Goal: Task Accomplishment & Management: Complete application form

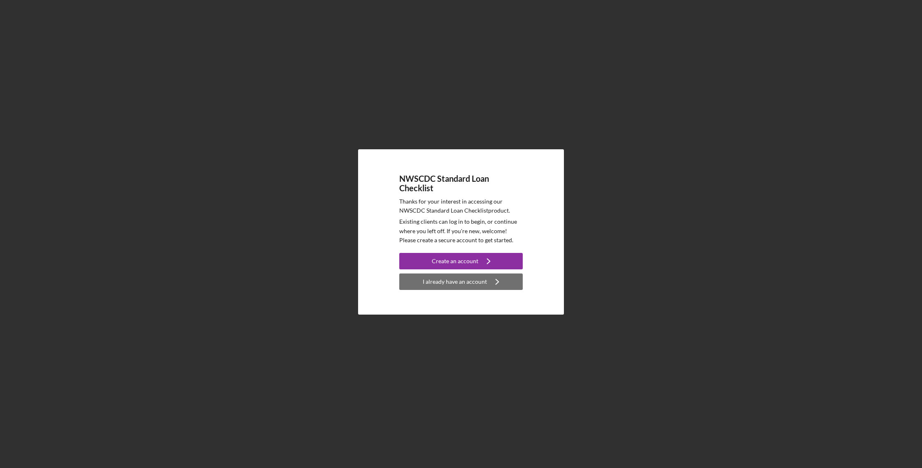
click at [458, 284] on div "I already have an account" at bounding box center [455, 282] width 64 height 16
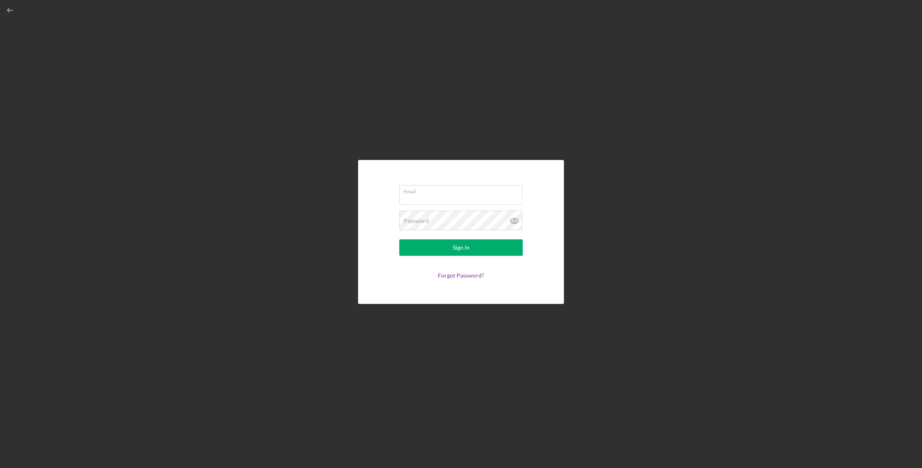
type input "[EMAIL_ADDRESS][DOMAIN_NAME]"
click at [458, 245] on div "Sign In" at bounding box center [461, 248] width 17 height 16
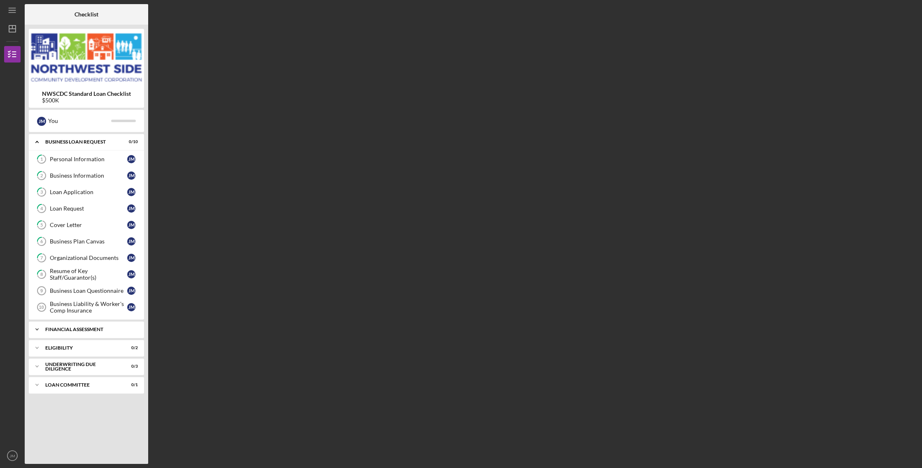
click at [34, 330] on icon "Icon/Expander" at bounding box center [37, 329] width 16 height 16
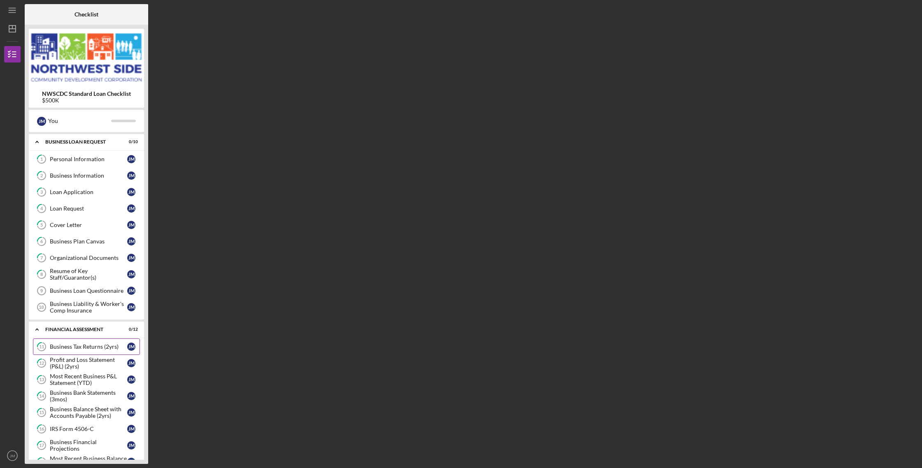
click at [79, 347] on div "Business Tax Returns (2yrs)" at bounding box center [88, 347] width 77 height 7
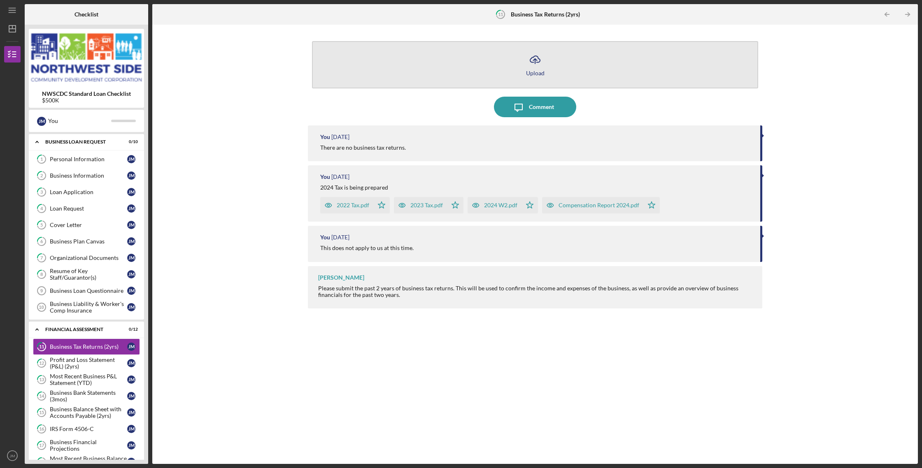
click at [535, 66] on icon "Icon/Upload" at bounding box center [535, 59] width 21 height 21
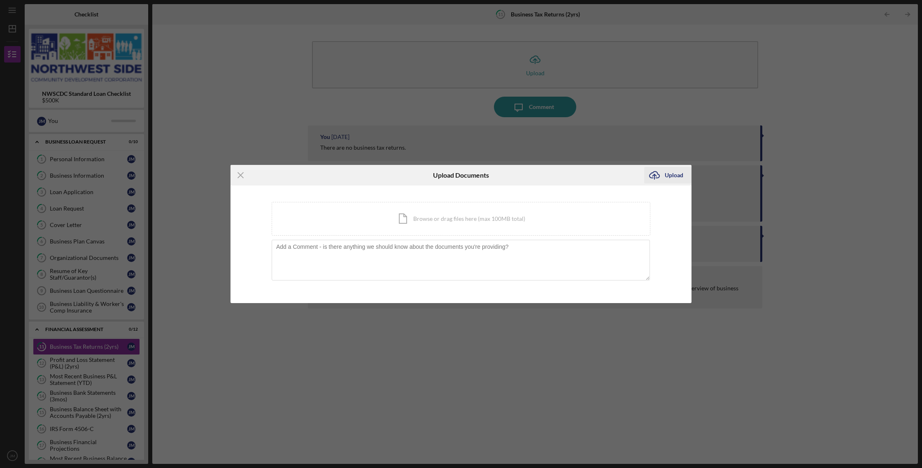
click at [661, 172] on icon "Icon/Upload" at bounding box center [654, 175] width 21 height 21
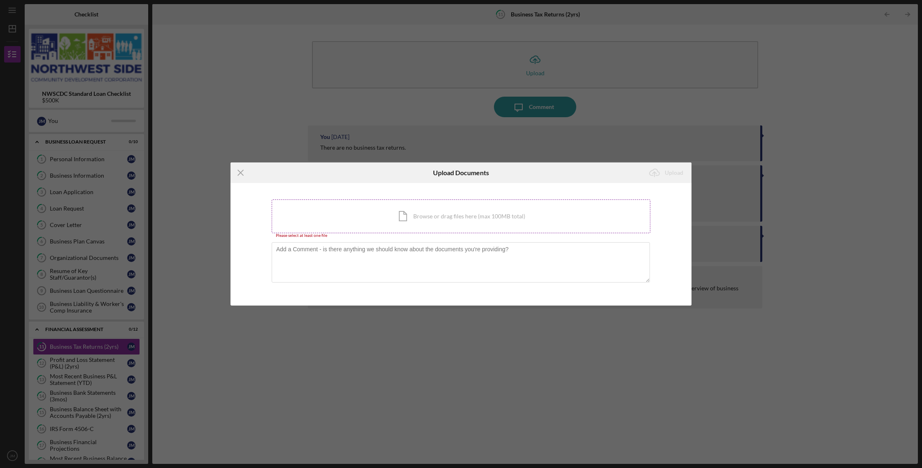
click at [440, 222] on div "Icon/Document Browse or drag files here (max 100MB total) Tap to choose files o…" at bounding box center [461, 217] width 379 height 34
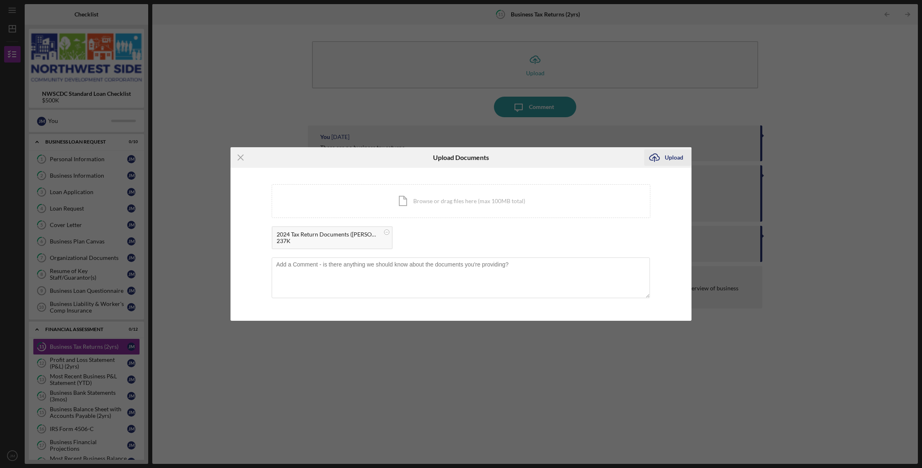
click at [674, 161] on div "Upload" at bounding box center [674, 157] width 19 height 16
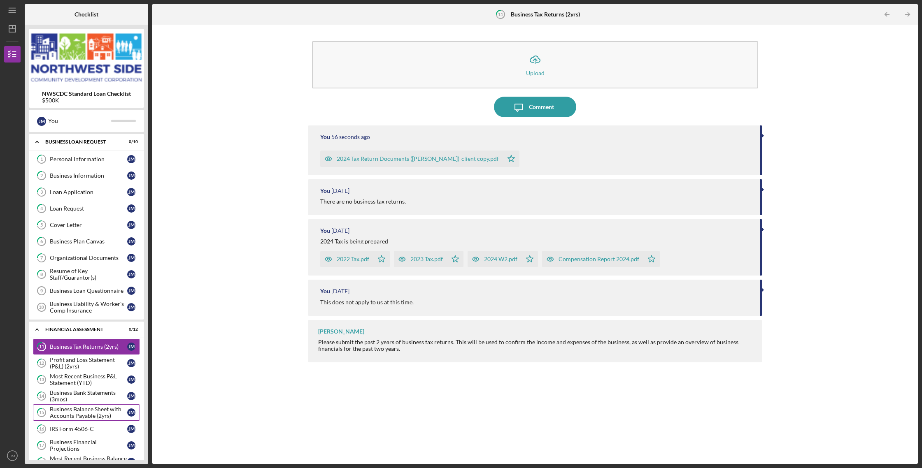
scroll to position [140, 0]
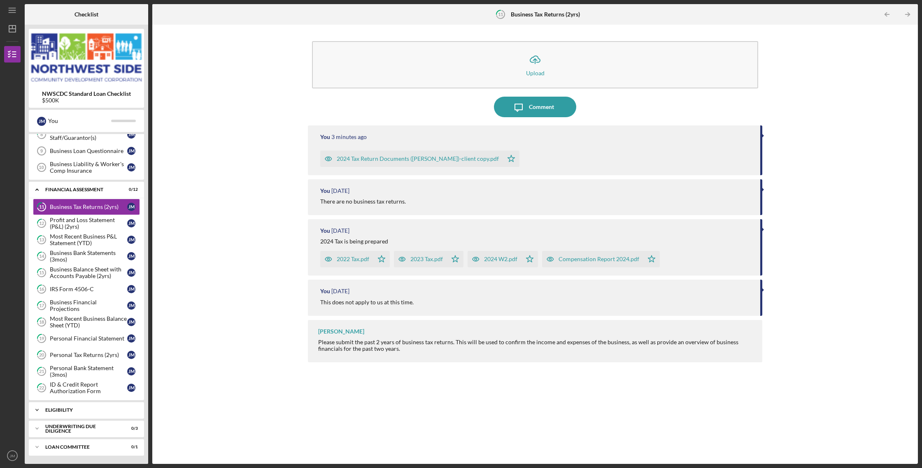
click at [65, 414] on div "Icon/Expander Eligibility 0 / 2" at bounding box center [86, 410] width 115 height 16
click at [67, 432] on link "Eligibility Review 23 Eligibility Review [PERSON_NAME]" at bounding box center [86, 427] width 107 height 16
